Goal: Task Accomplishment & Management: Use online tool/utility

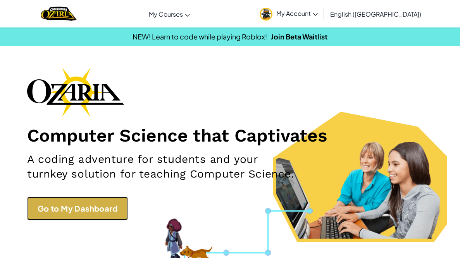
click at [74, 208] on link "Go to My Dashboard" at bounding box center [77, 208] width 101 height 23
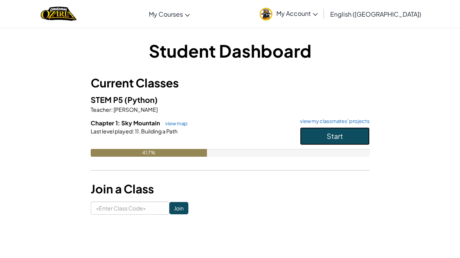
click at [330, 141] on button "Start" at bounding box center [335, 136] width 70 height 18
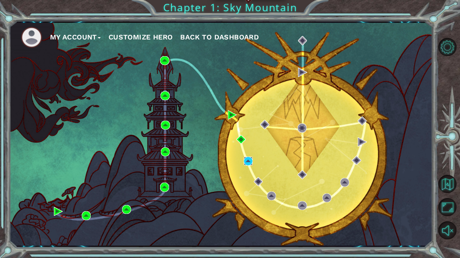
click at [244, 162] on img at bounding box center [248, 161] width 9 height 9
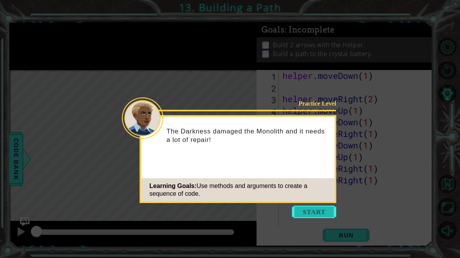
click at [312, 209] on button "Start" at bounding box center [314, 212] width 44 height 12
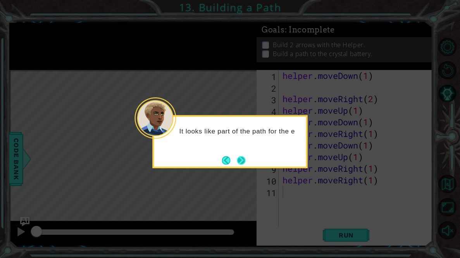
click at [245, 164] on button "Next" at bounding box center [241, 161] width 9 height 9
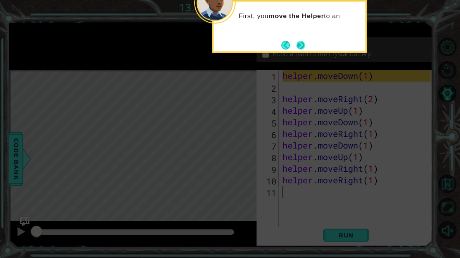
click at [296, 41] on button "Next" at bounding box center [300, 45] width 9 height 9
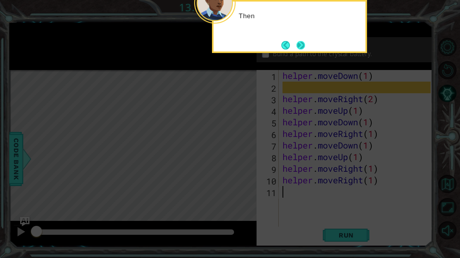
click at [296, 44] on button "Next" at bounding box center [300, 45] width 9 height 9
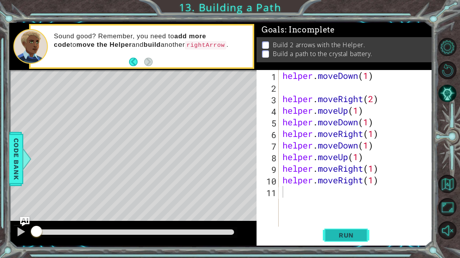
click at [358, 238] on span "Run" at bounding box center [346, 236] width 31 height 8
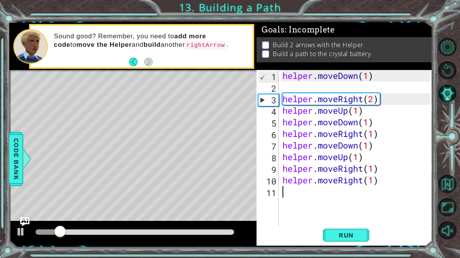
click at [386, 89] on div "helper . moveDown ( 1 ) helper . moveRight ( 2 ) helper . moveUp ( 1 ) helper .…" at bounding box center [357, 163] width 153 height 186
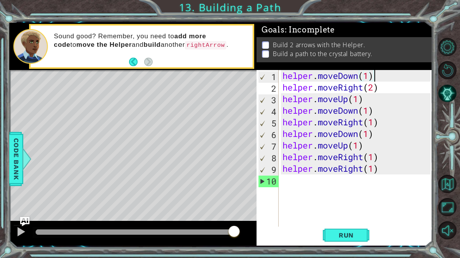
click at [374, 88] on div "helper . moveDown ( 1 ) helper . moveRight ( 2 ) helper . moveUp ( 1 ) helper .…" at bounding box center [357, 163] width 153 height 186
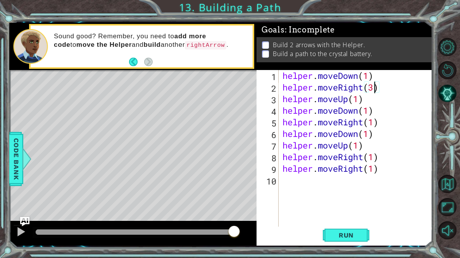
click at [373, 79] on div "helper . moveDown ( 1 ) helper . moveRight ( 3 ) helper . moveUp ( 1 ) helper .…" at bounding box center [357, 163] width 153 height 186
type textarea "helper.moveDown(1)"
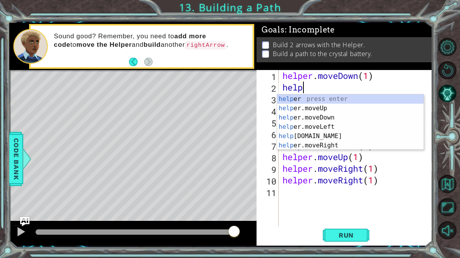
scroll to position [0, 0]
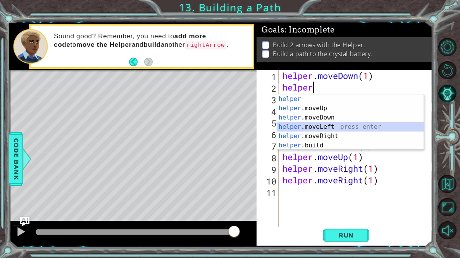
click at [332, 124] on div "helper press enter helper .moveUp press enter helper .moveDown press enter help…" at bounding box center [350, 132] width 146 height 74
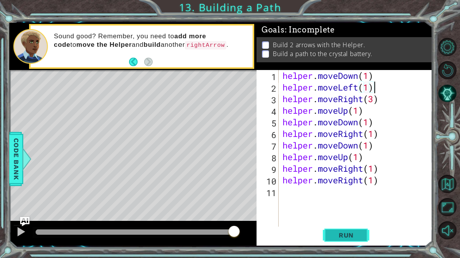
click at [352, 239] on span "Run" at bounding box center [346, 236] width 31 height 8
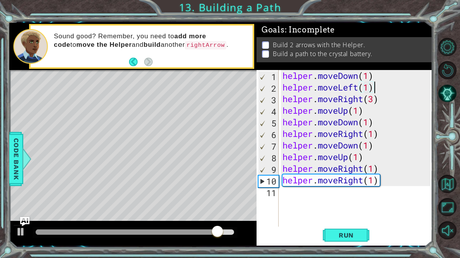
click at [264, 50] on li "Build a path to the crystal battery." at bounding box center [345, 54] width 167 height 9
click at [264, 50] on p at bounding box center [265, 53] width 7 height 7
click at [265, 48] on p at bounding box center [265, 44] width 7 height 7
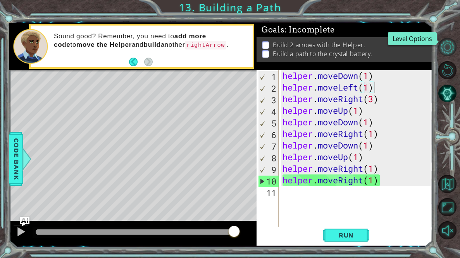
click at [449, 52] on button "Level Options" at bounding box center [447, 47] width 18 height 18
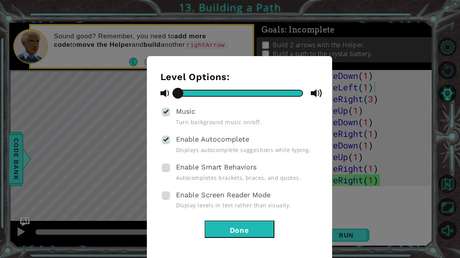
click at [174, 171] on div "Enable Smart Behaviors Autocompletes brackets, braces, and quotes." at bounding box center [239, 172] width 158 height 20
click at [170, 167] on div "Enable Smart Behaviors Autocompletes brackets, braces, and quotes." at bounding box center [239, 172] width 158 height 20
click at [166, 168] on span at bounding box center [165, 167] width 7 height 7
click at [0, 0] on input "Enable Smart Behaviors" at bounding box center [0, 0] width 0 height 0
click at [170, 192] on div "Enable Screen Reader Mode Display levels in text rather than visually." at bounding box center [239, 199] width 158 height 20
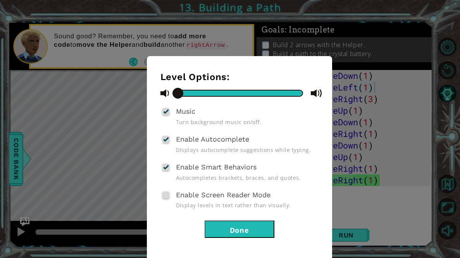
click at [261, 231] on button "Done" at bounding box center [240, 229] width 70 height 17
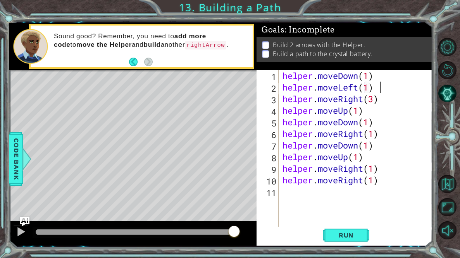
type textarea "helper.moveLeft(1)"
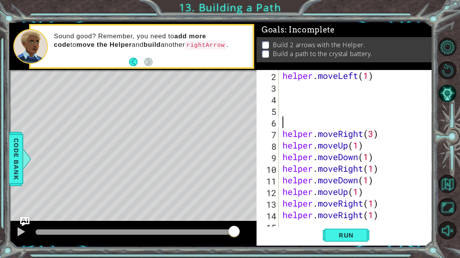
scroll to position [12, 0]
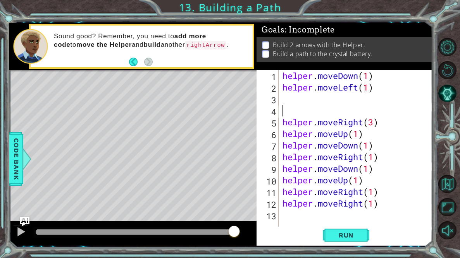
type textarea "helper.moveLeft(1)"
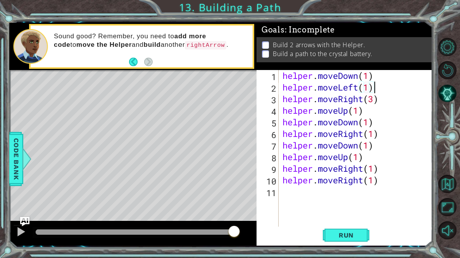
click at [292, 191] on div "helper . moveDown ( 1 ) helper . moveLeft ( 1 ) helper . moveRight ( 3 ) helper…" at bounding box center [357, 163] width 153 height 186
click at [363, 241] on button "Run" at bounding box center [346, 235] width 46 height 17
